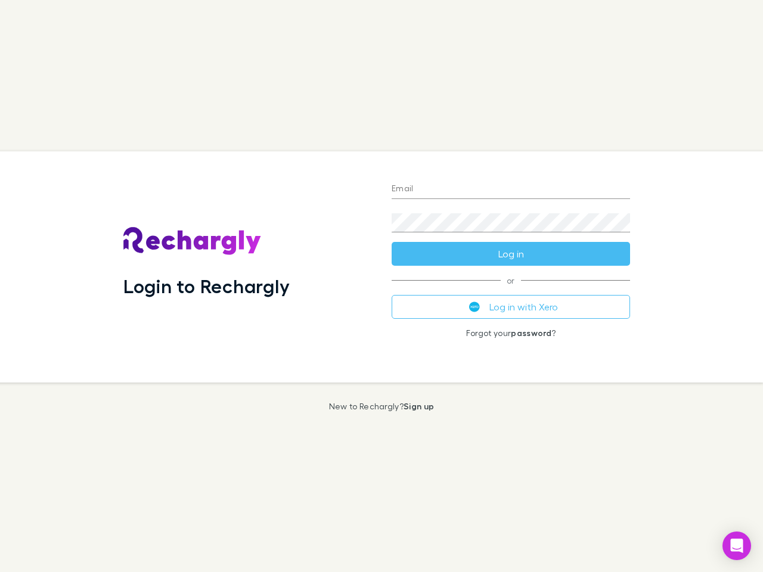
click at [381, 286] on div "Login to Rechargly" at bounding box center [248, 266] width 268 height 231
click at [511, 190] on input "Email" at bounding box center [511, 189] width 238 height 19
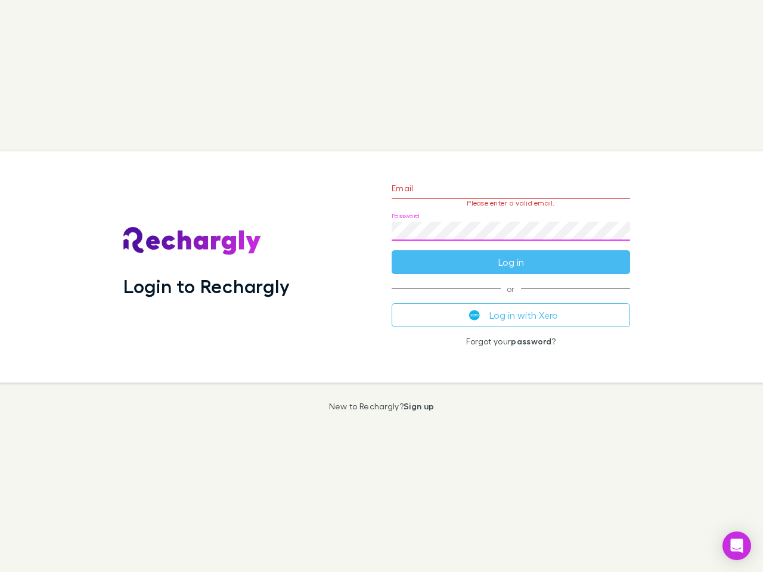
click at [511, 254] on form "Email Please enter a valid email. Password Log in" at bounding box center [511, 222] width 238 height 104
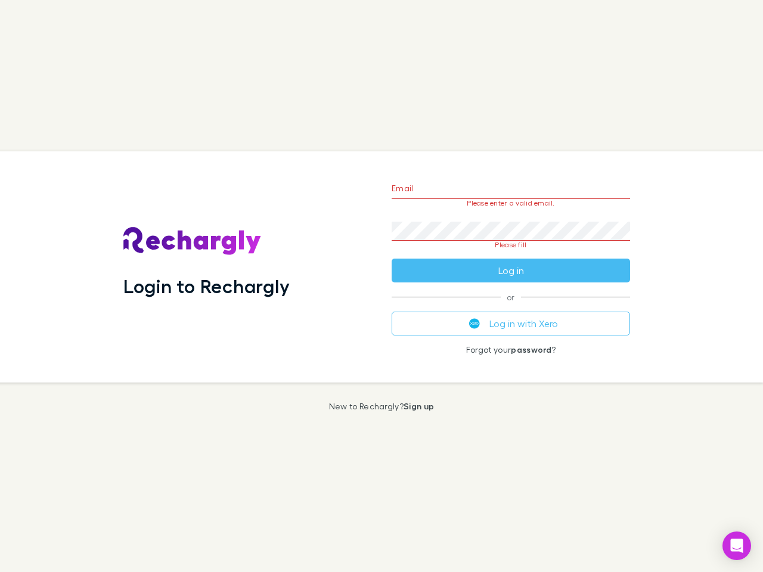
click at [511, 307] on div "Email Please enter a valid email. Password Please fill Log in or Log in with Xe…" at bounding box center [510, 266] width 257 height 231
click at [737, 546] on icon "Open Intercom Messenger" at bounding box center [737, 546] width 13 height 14
